Goal: Check status: Check status

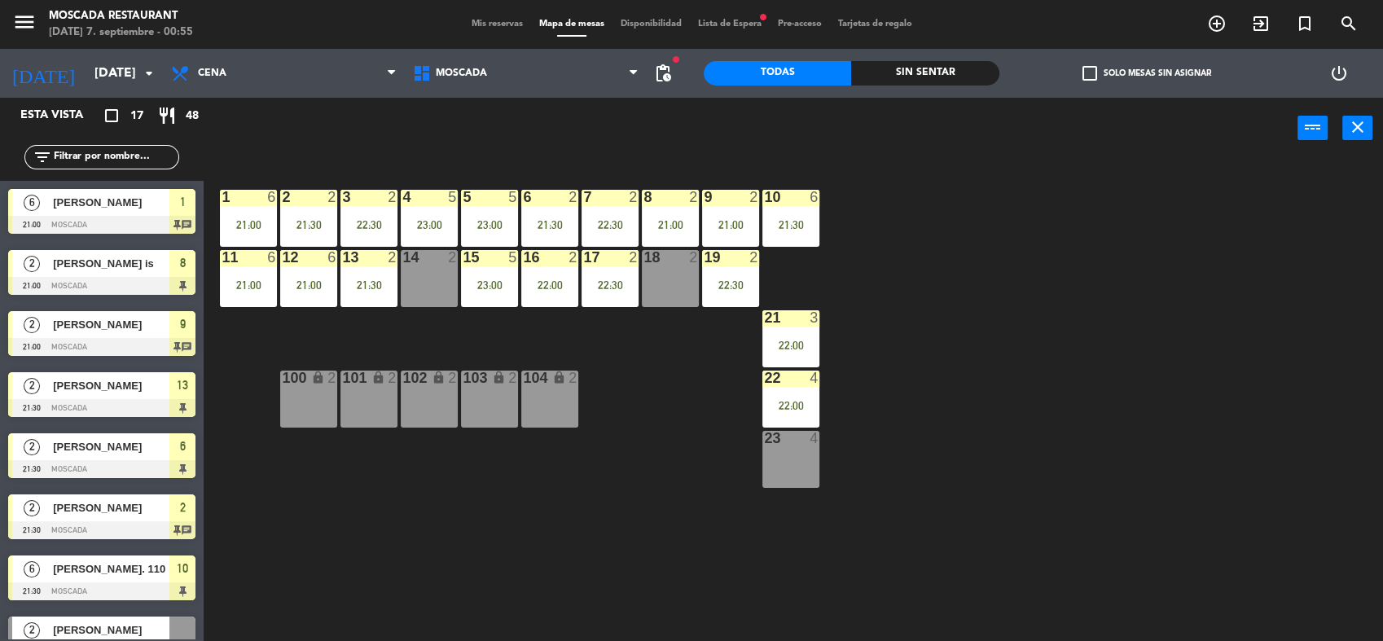
scroll to position [580, 0]
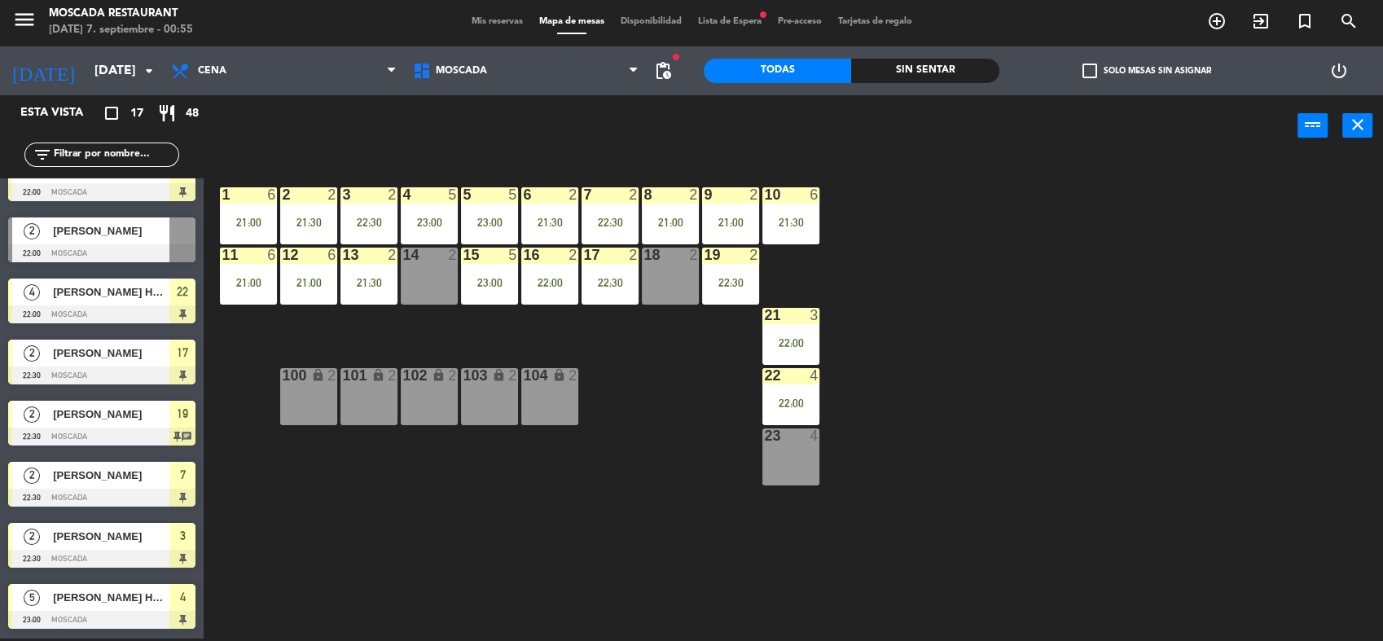
click at [479, 24] on span "Mis reservas" at bounding box center [497, 21] width 68 height 9
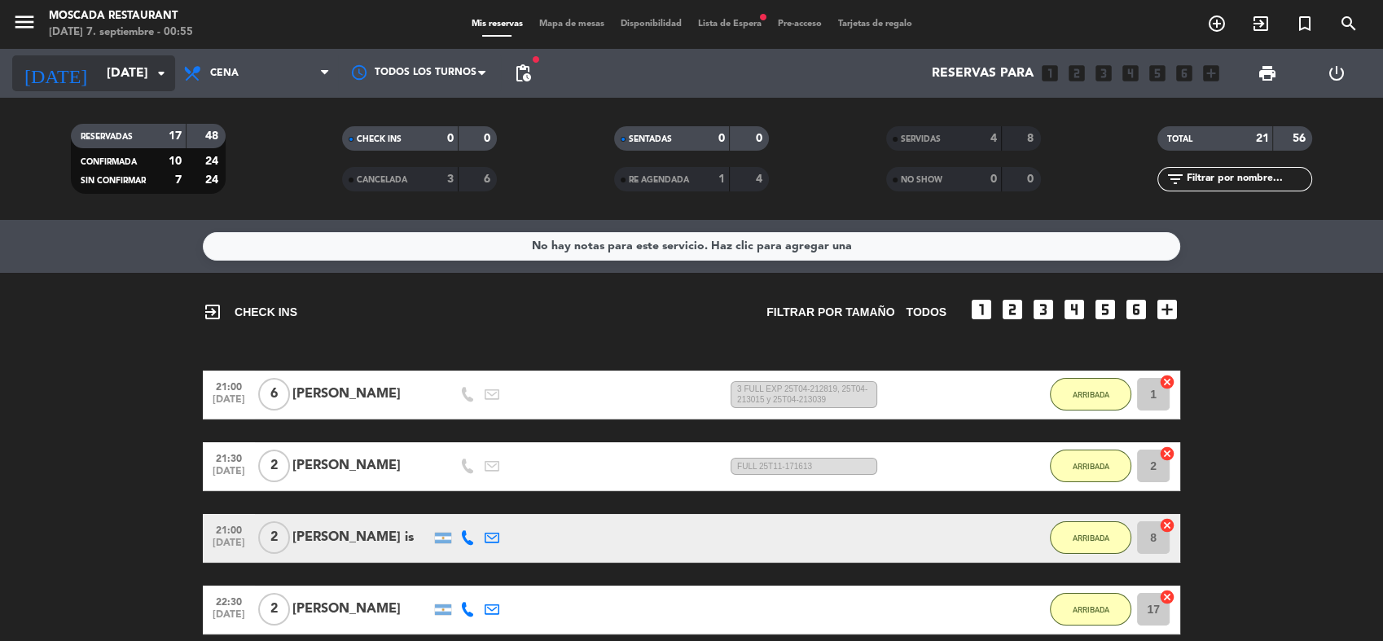
click at [144, 89] on div "[DATE] [DATE] arrow_drop_down" at bounding box center [93, 73] width 163 height 36
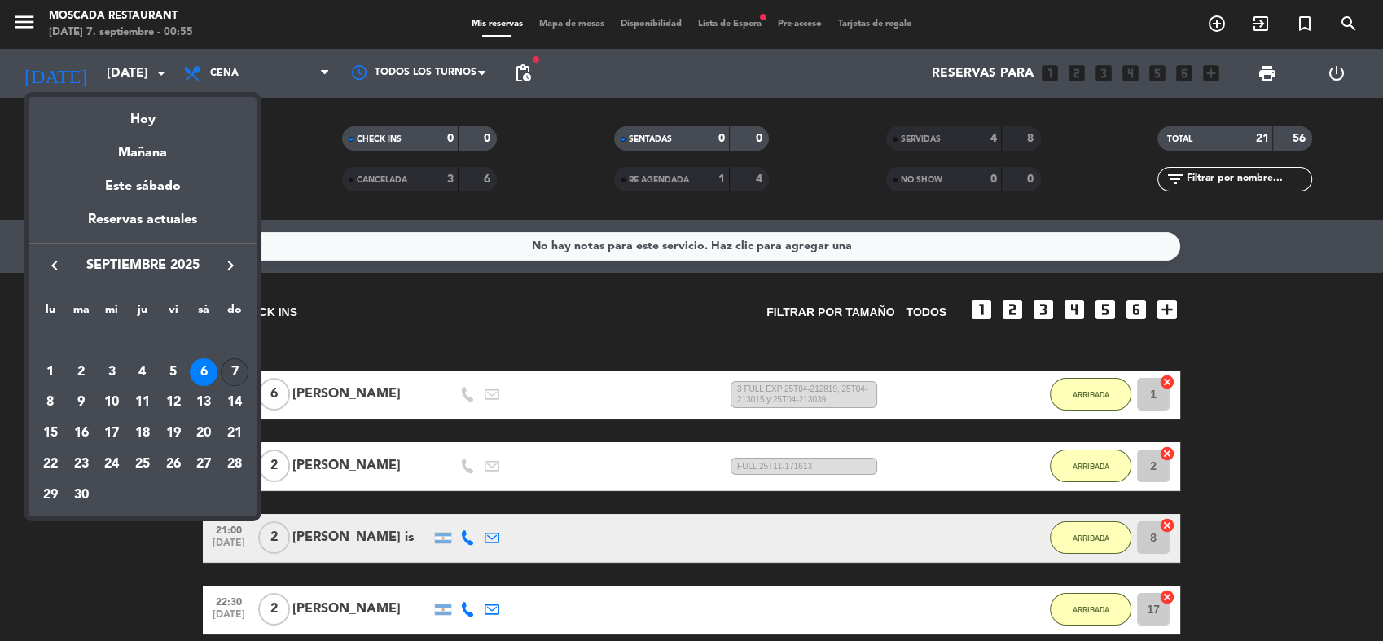
click at [226, 366] on div "7" at bounding box center [235, 372] width 28 height 28
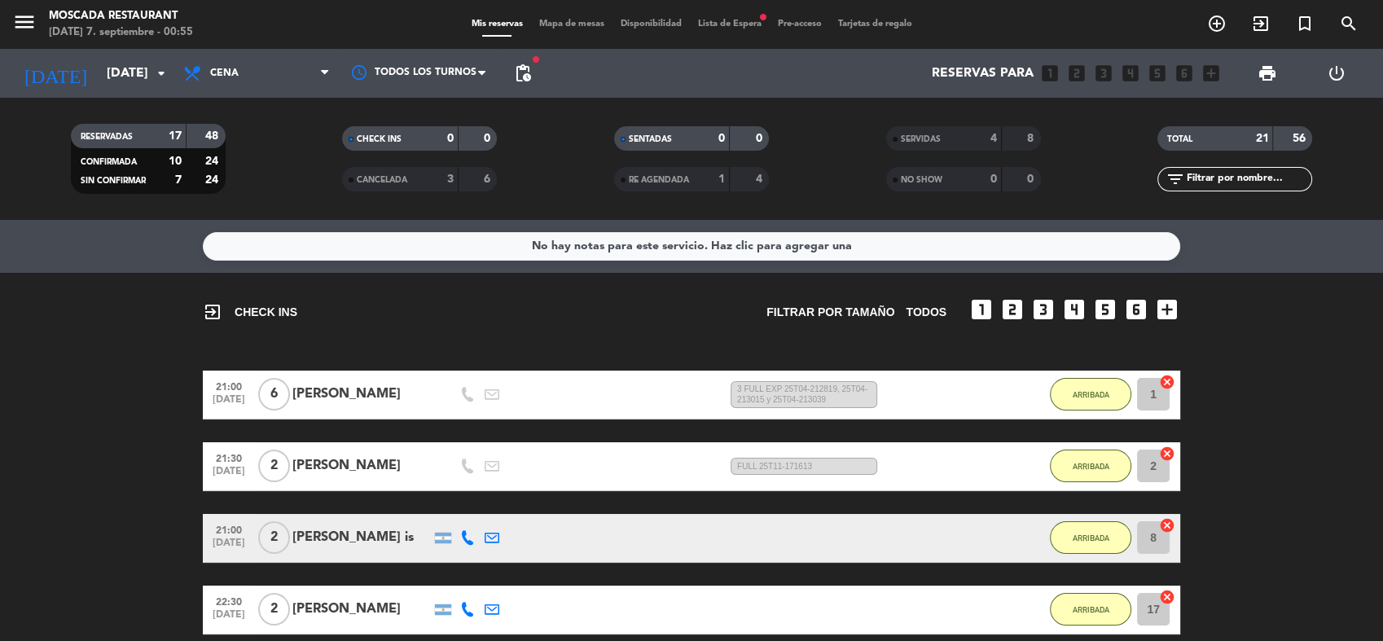
type input "[DATE]"
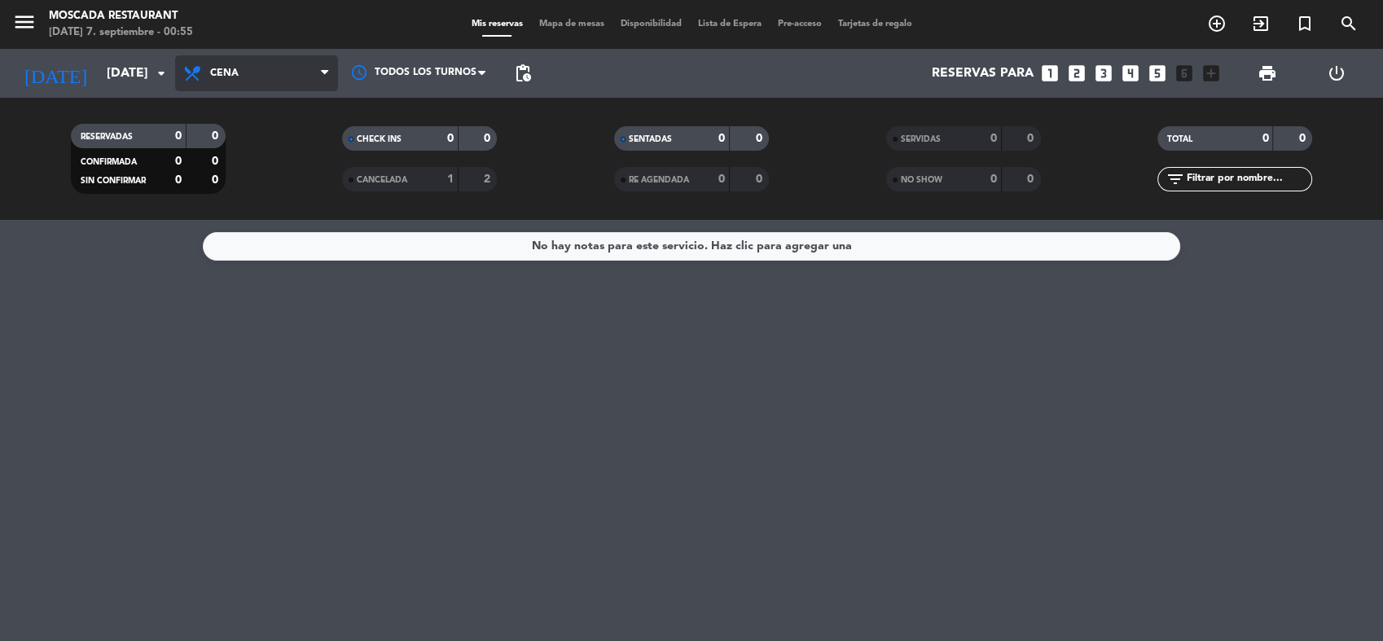
click at [189, 82] on icon at bounding box center [194, 74] width 24 height 20
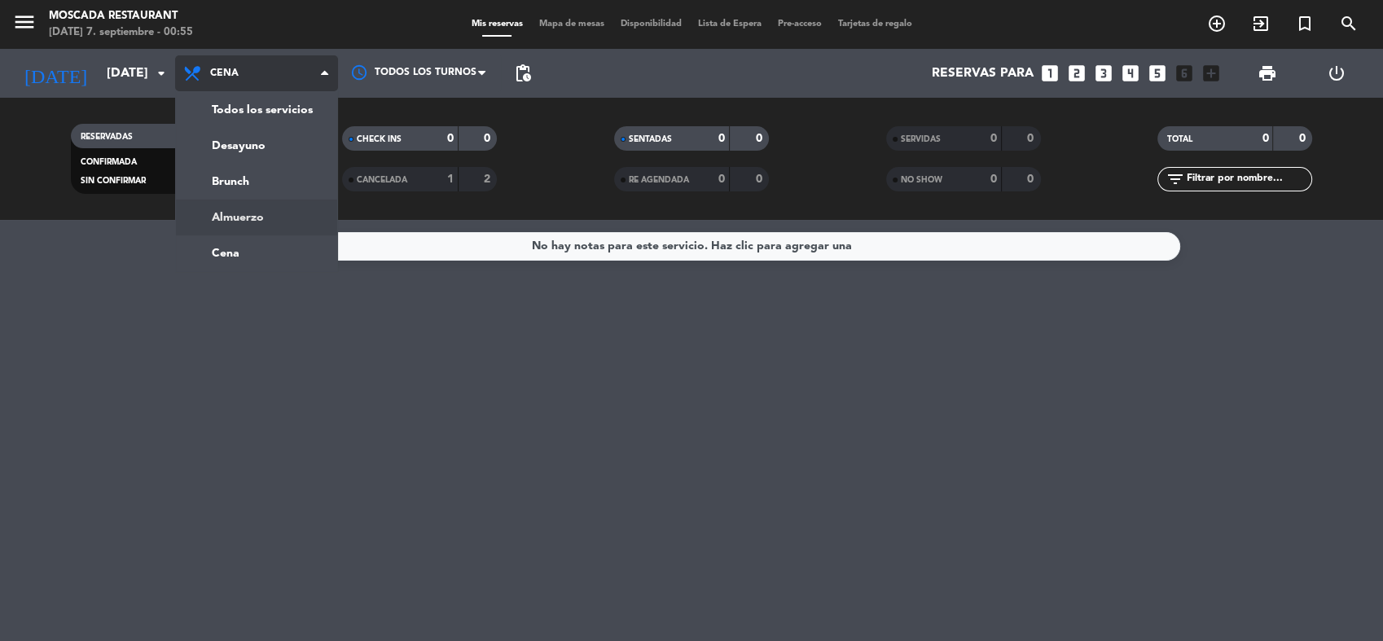
click at [270, 219] on ng-component "menu Moscada Restaurant [DATE] 7. septiembre - 00:55 Mis reservas Mapa de mesas…" at bounding box center [691, 320] width 1383 height 641
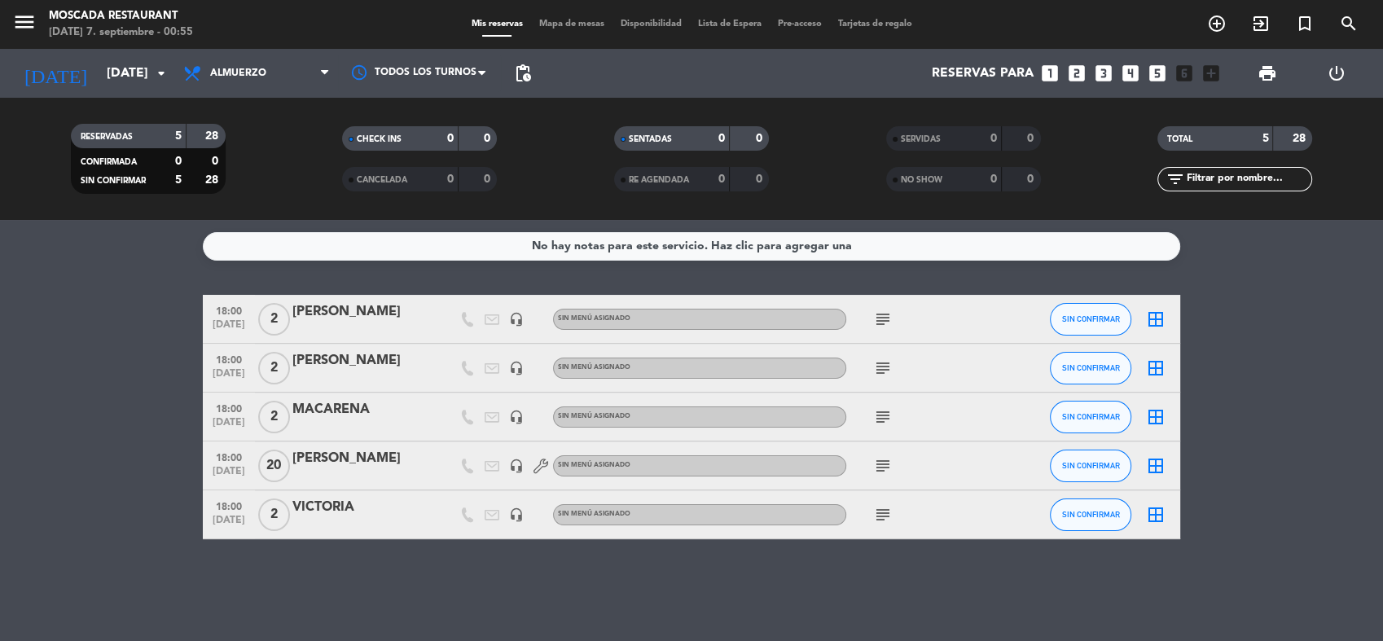
click at [551, 38] on div "menu Moscada Restaurant [DATE] 7. septiembre - 00:55 Mis reservas Mapa de mesas…" at bounding box center [691, 24] width 1383 height 49
click at [554, 28] on span "Mapa de mesas" at bounding box center [571, 24] width 81 height 9
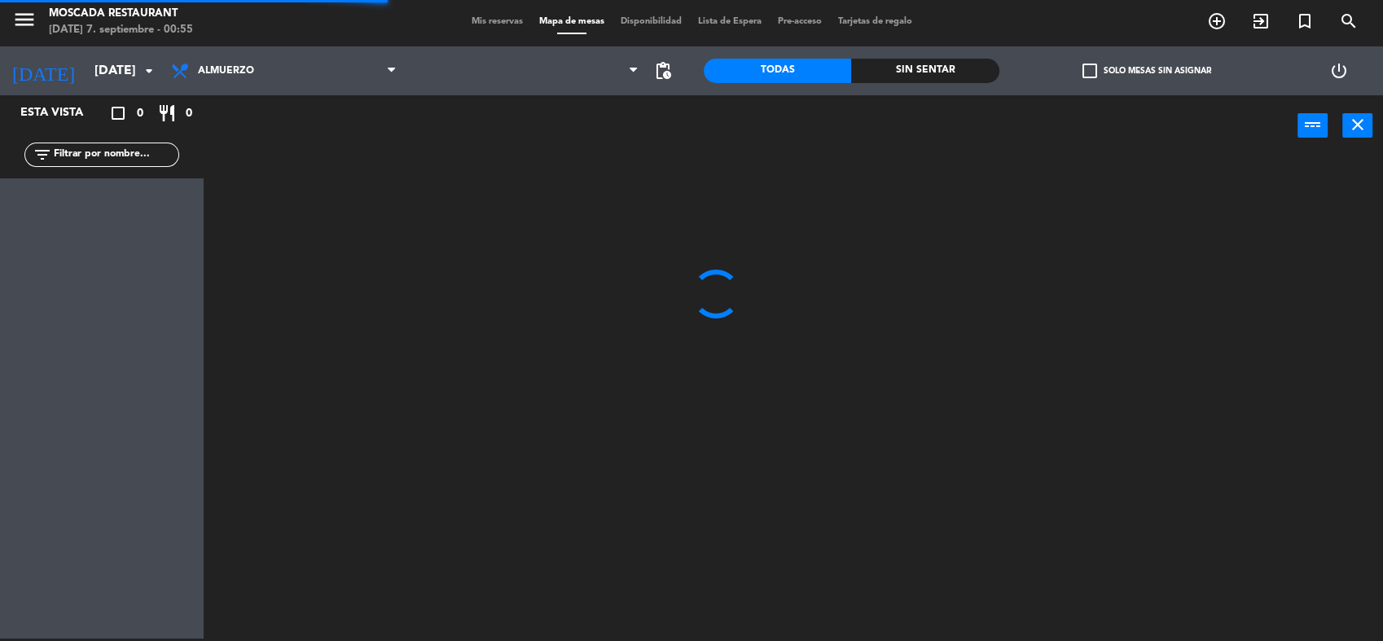
click at [471, 28] on div "Mis reservas Mapa de mesas Disponibilidad Lista de Espera Pre-acceso Tarjetas d…" at bounding box center [691, 22] width 457 height 15
click at [472, 26] on span "Mis reservas" at bounding box center [497, 21] width 68 height 9
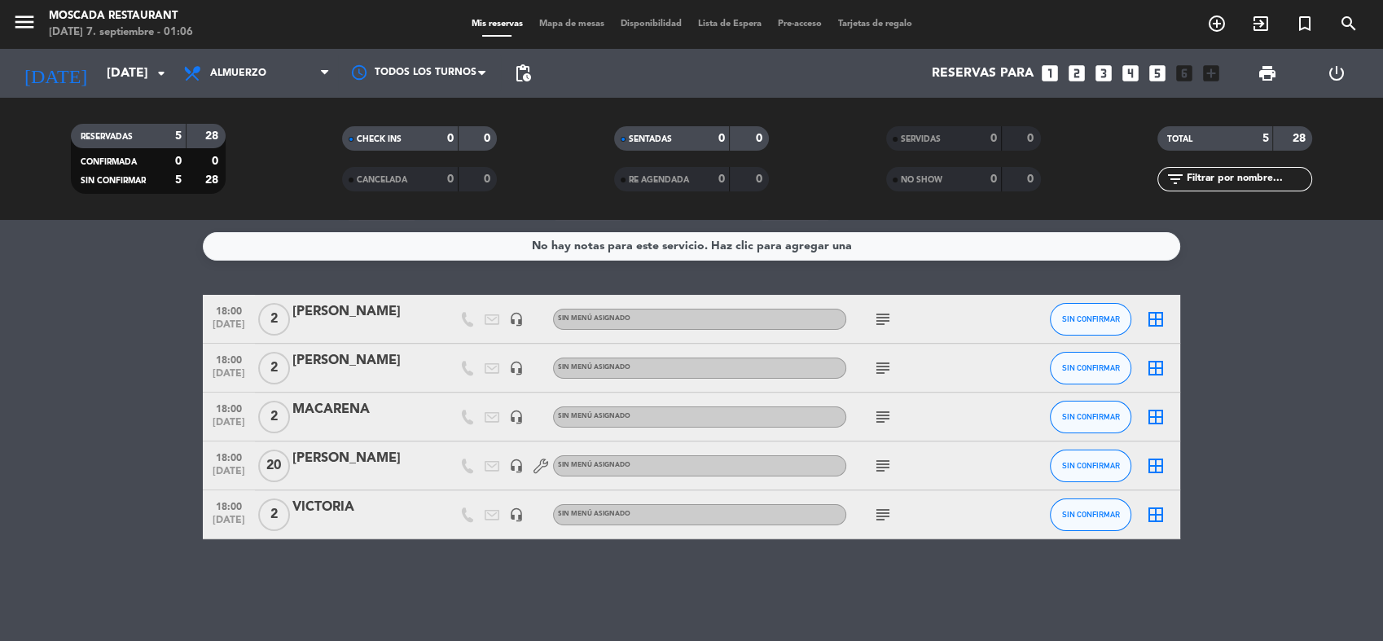
click at [686, 32] on div "menu Moscada Restaurant [DATE] 7. septiembre - 01:06 Mis reservas Mapa de mesas…" at bounding box center [691, 24] width 1383 height 49
click at [670, 286] on div "No hay notas para este servicio. Haz clic para agregar una 18:00 [DATE] 2 [PERS…" at bounding box center [691, 430] width 1383 height 421
click at [884, 469] on icon "subject" at bounding box center [883, 466] width 20 height 20
click at [728, 279] on div "No hay notas para este servicio. Haz clic para agregar una 18:00 [DATE] 2 [PERS…" at bounding box center [691, 430] width 1383 height 421
click at [889, 318] on icon "subject" at bounding box center [883, 319] width 20 height 20
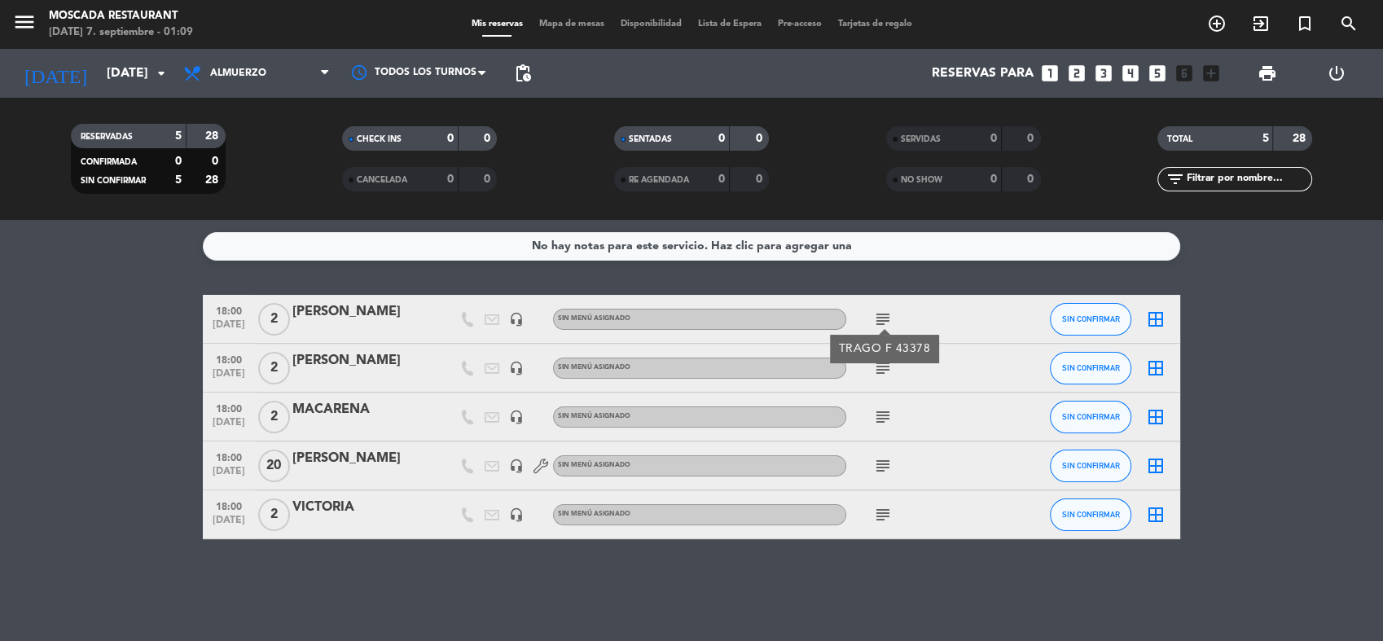
click at [882, 379] on div "subject" at bounding box center [919, 368] width 147 height 48
click at [884, 377] on icon "subject" at bounding box center [883, 368] width 20 height 20
click at [881, 420] on icon "subject" at bounding box center [883, 417] width 20 height 20
click at [876, 511] on icon "subject" at bounding box center [883, 515] width 20 height 20
click at [914, 346] on div "subject" at bounding box center [919, 368] width 147 height 48
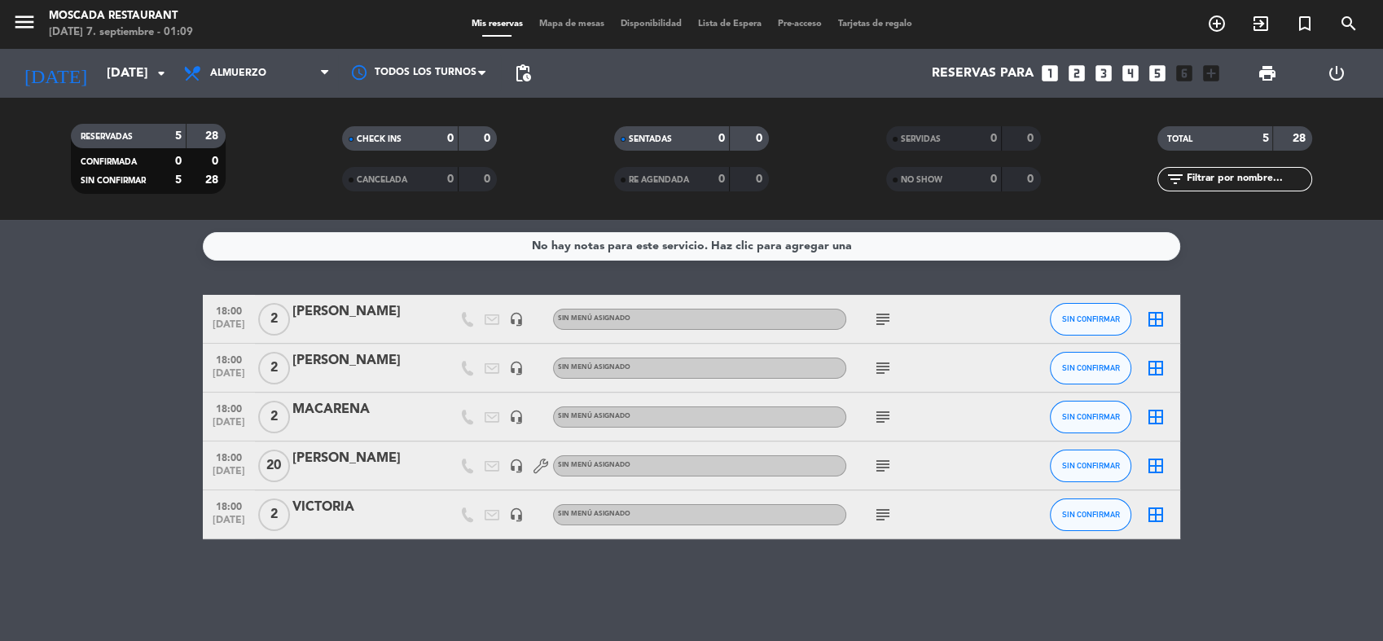
click at [541, 212] on div "RESERVADAS 5 28 CONFIRMADA 0 0 SIN CONFIRMAR 5 28 CHECK INS 0 0 CANCELADA 0 0 S…" at bounding box center [691, 159] width 1383 height 122
click at [679, 221] on div "No hay notas para este servicio. Haz clic para agregar una 18:00 [DATE] 2 [PERS…" at bounding box center [691, 430] width 1383 height 421
click at [127, 70] on input "[DATE]" at bounding box center [185, 74] width 172 height 32
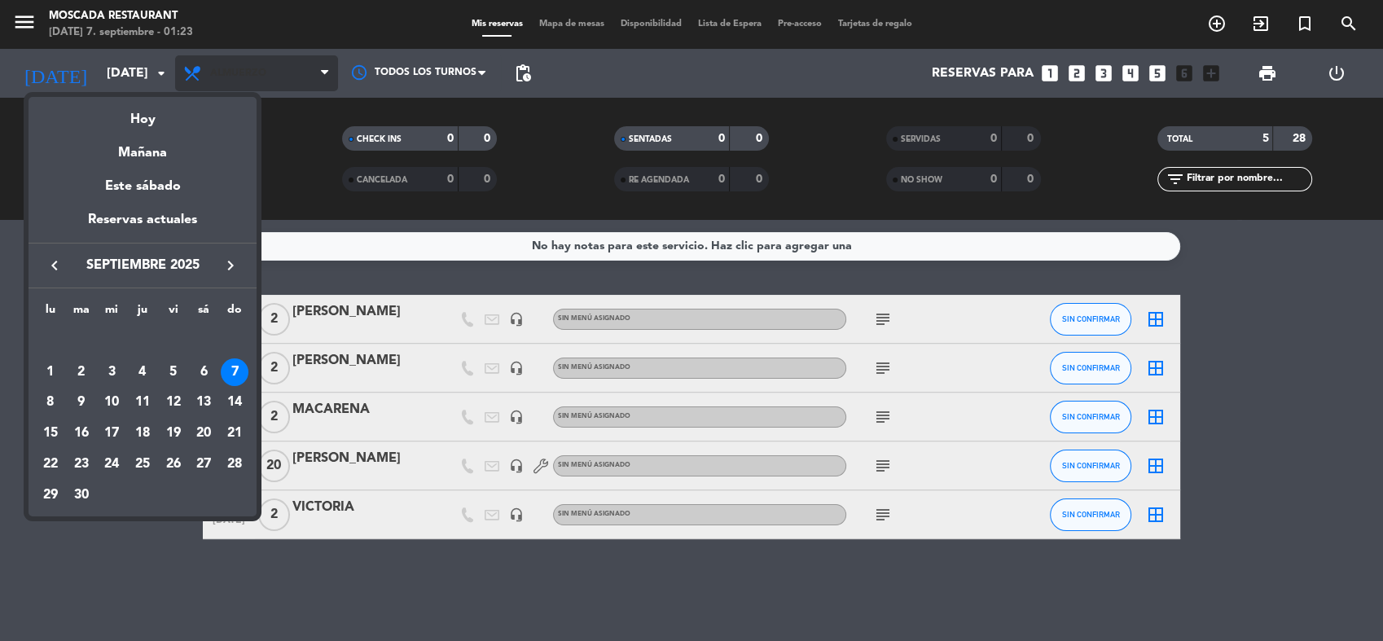
drag, startPoint x: 299, startPoint y: 65, endPoint x: 266, endPoint y: 65, distance: 32.6
click at [298, 65] on div at bounding box center [691, 320] width 1383 height 641
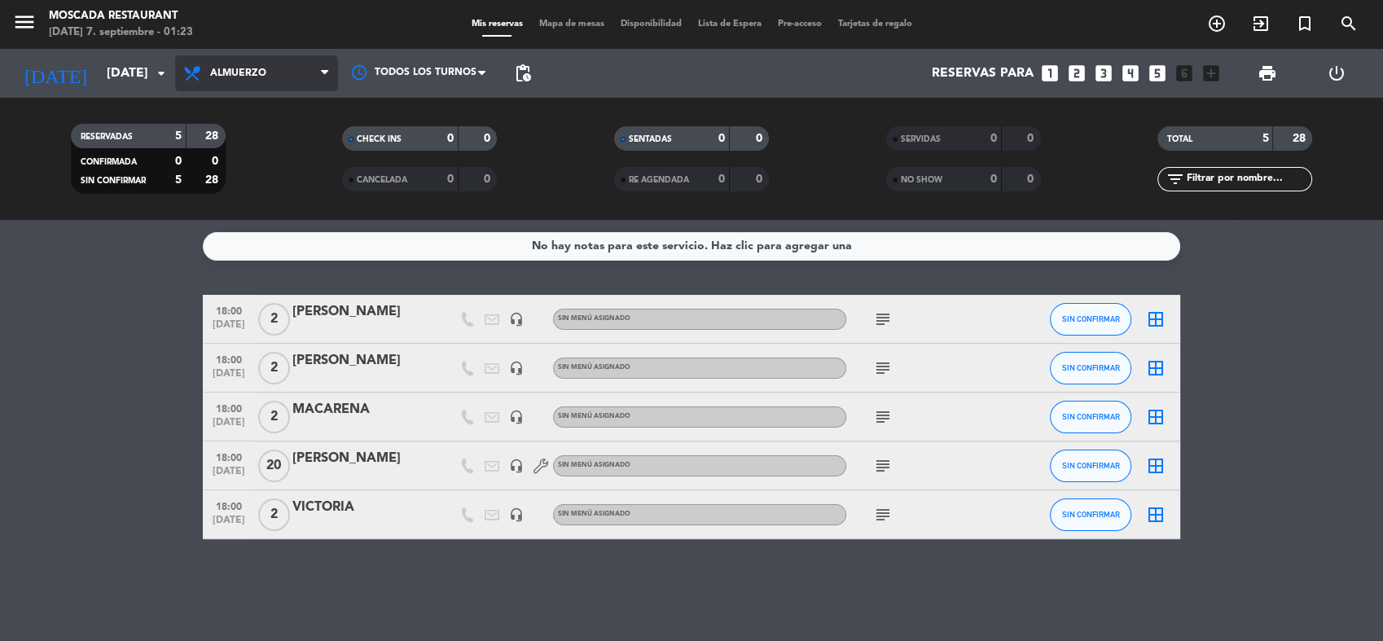
click at [265, 65] on span "Almuerzo" at bounding box center [256, 73] width 163 height 36
click at [255, 257] on ng-component "menu Moscada Restaurant [DATE] 7. septiembre - 01:23 Mis reservas Mapa de mesas…" at bounding box center [691, 320] width 1383 height 641
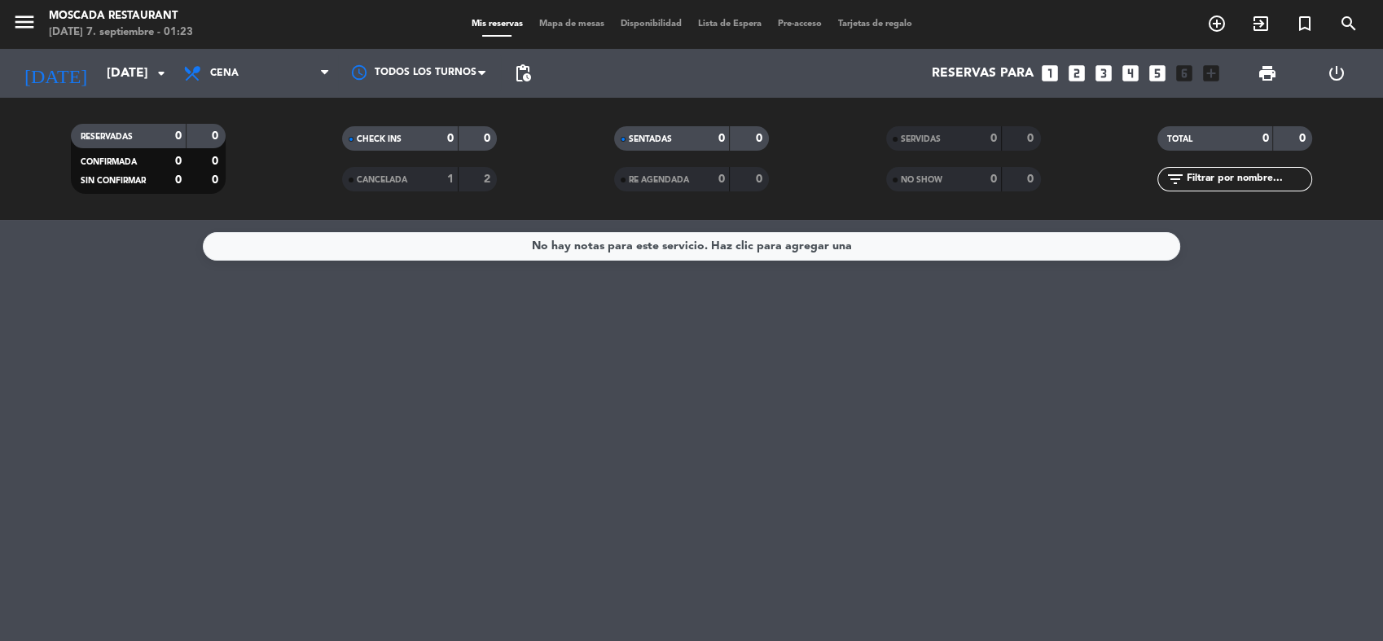
click at [285, 55] on span "Cena" at bounding box center [256, 73] width 163 height 36
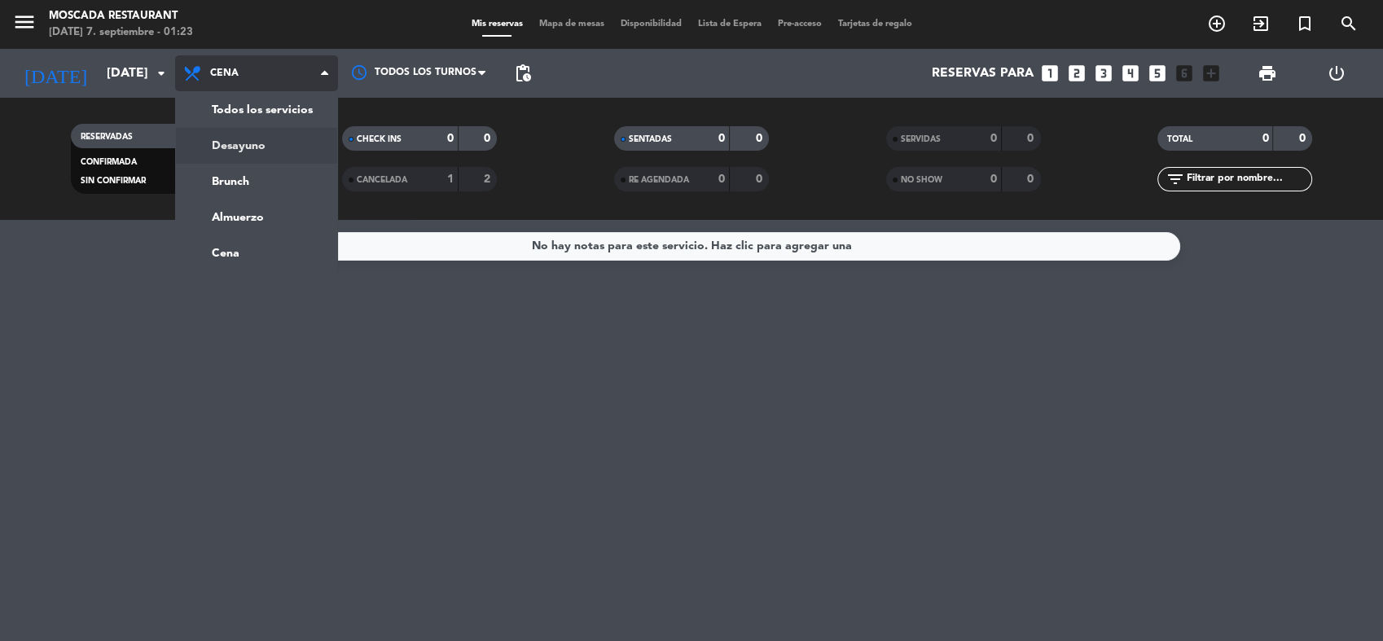
click at [252, 159] on div "menu Moscada Restaurant [DATE] 7. septiembre - 01:23 Mis reservas Mapa de mesas…" at bounding box center [691, 110] width 1383 height 220
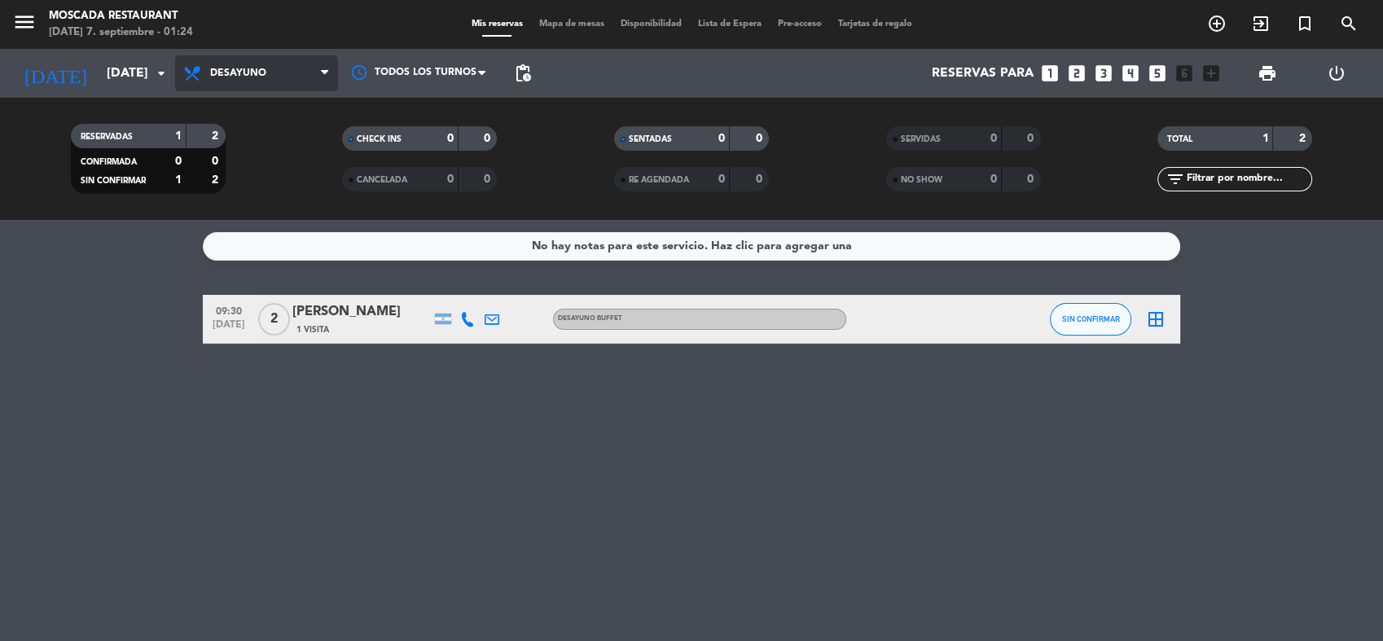
click at [274, 72] on span "Desayuno" at bounding box center [256, 73] width 163 height 36
click at [267, 181] on div "menu Moscada Restaurant [DATE] 7. septiembre - 01:24 Mis reservas Mapa de mesas…" at bounding box center [691, 110] width 1383 height 220
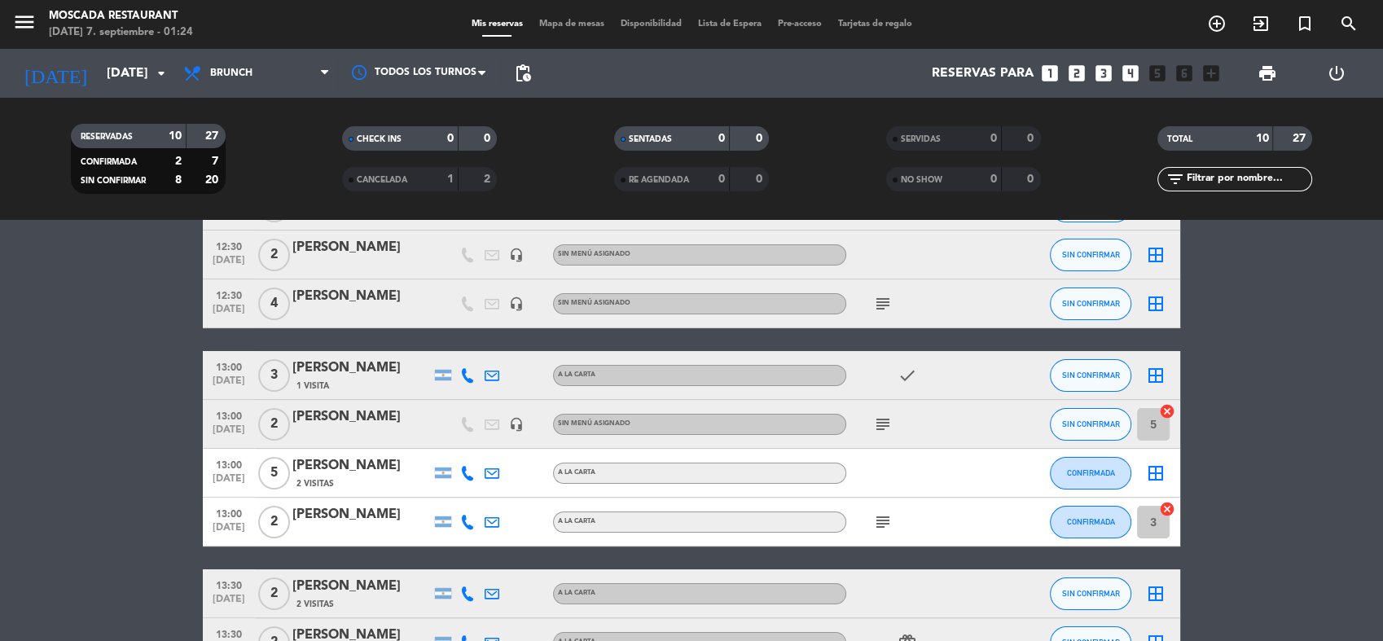
scroll to position [270, 0]
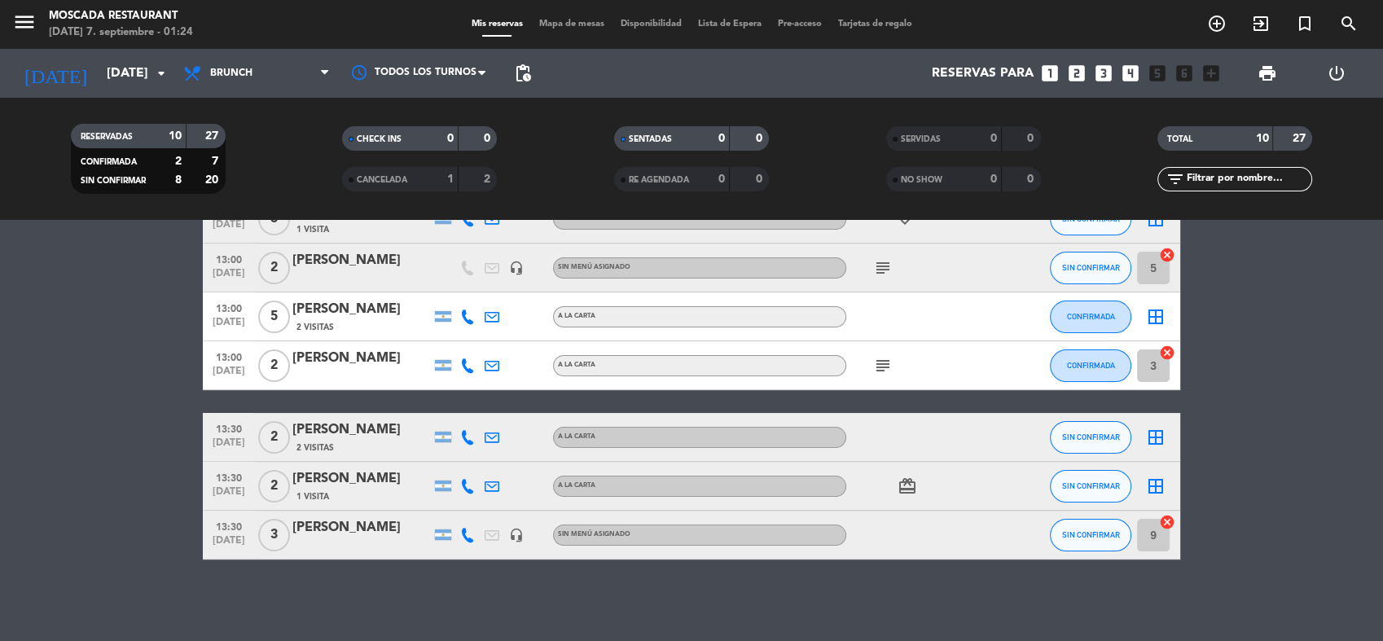
click at [892, 375] on div "subject" at bounding box center [919, 365] width 147 height 48
click at [884, 364] on icon "subject" at bounding box center [883, 366] width 20 height 20
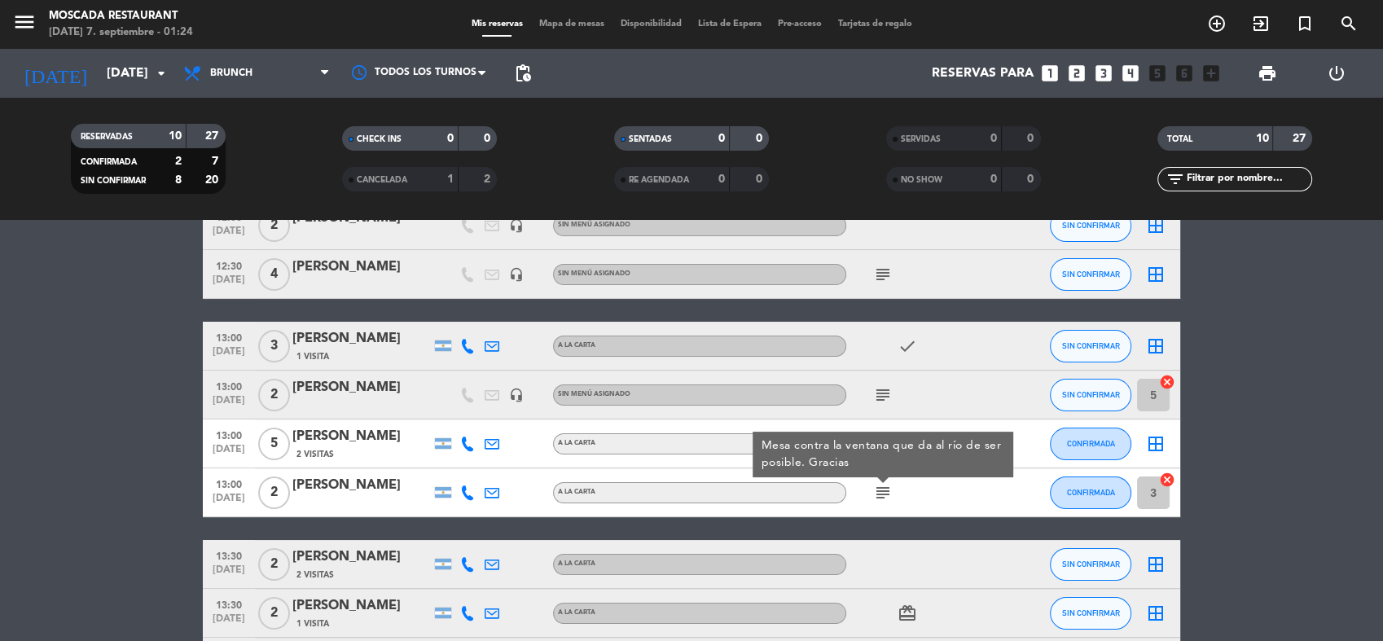
scroll to position [89, 0]
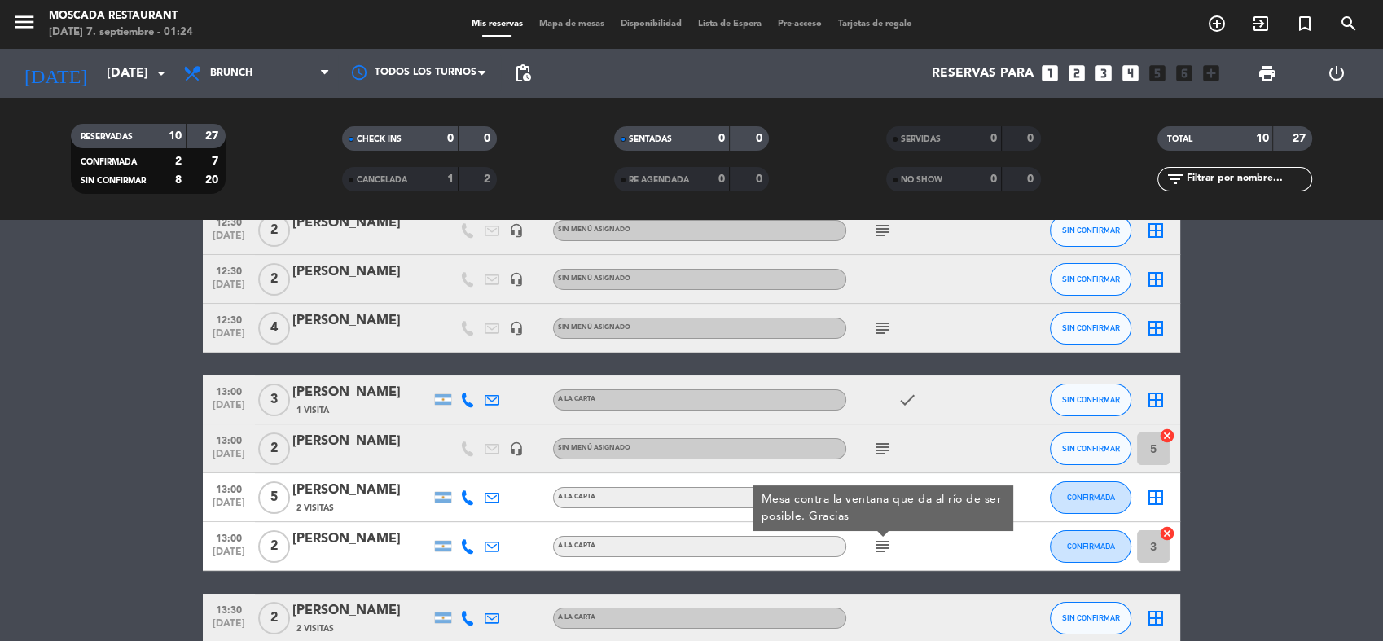
click at [873, 450] on icon "subject" at bounding box center [883, 449] width 20 height 20
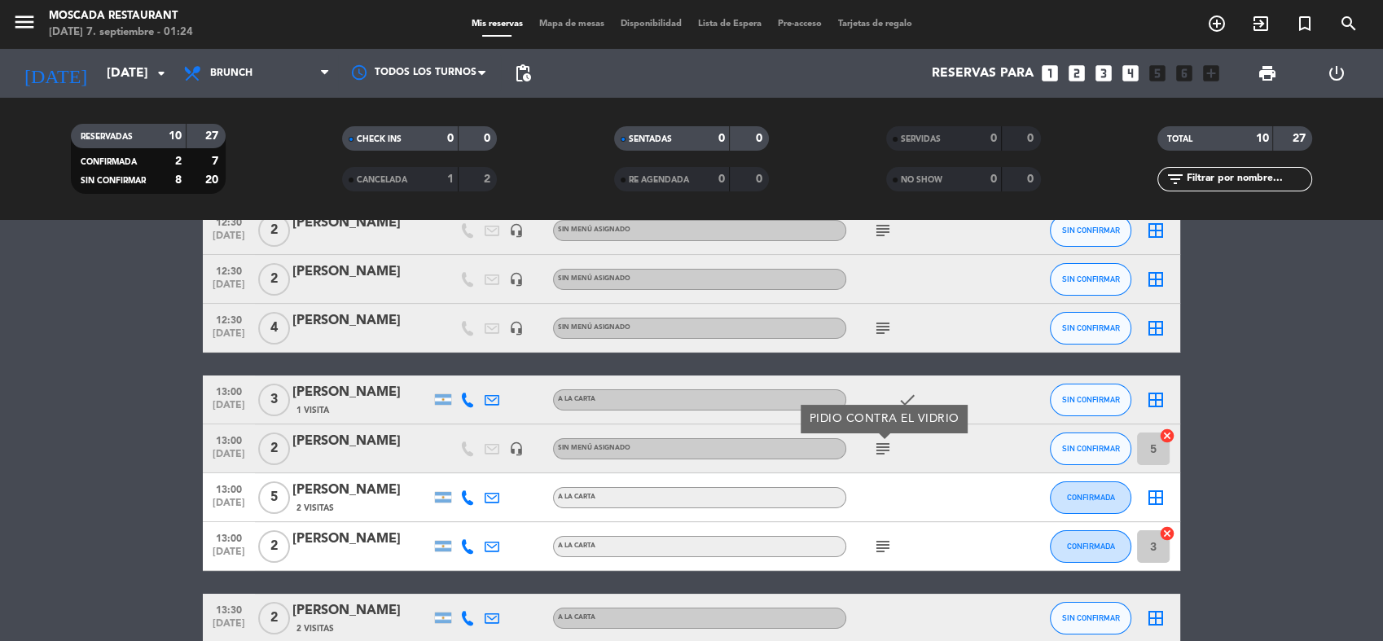
click at [940, 450] on div "subject PIDIO CONTRA EL VIDRIO" at bounding box center [919, 448] width 147 height 48
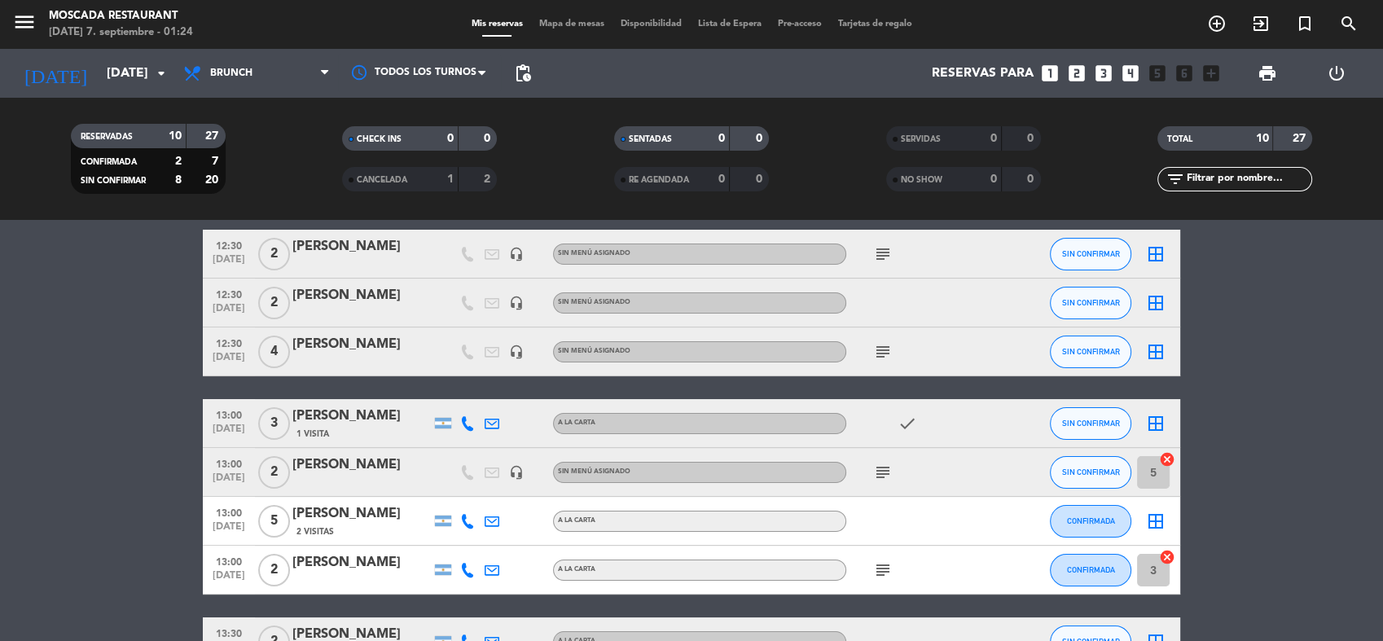
scroll to position [0, 0]
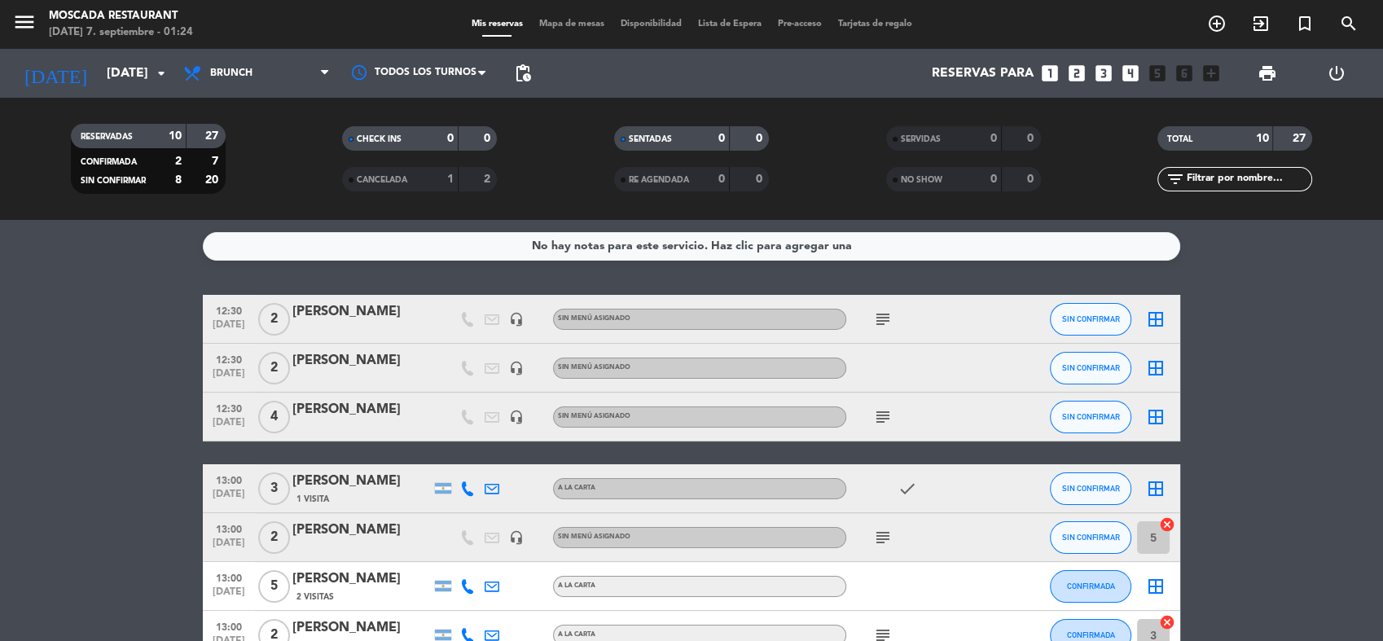
click at [886, 421] on icon "subject" at bounding box center [883, 417] width 20 height 20
click at [888, 309] on icon "subject" at bounding box center [883, 319] width 20 height 20
click at [235, 320] on span "[DATE]" at bounding box center [228, 328] width 41 height 19
